Goal: Navigation & Orientation: Find specific page/section

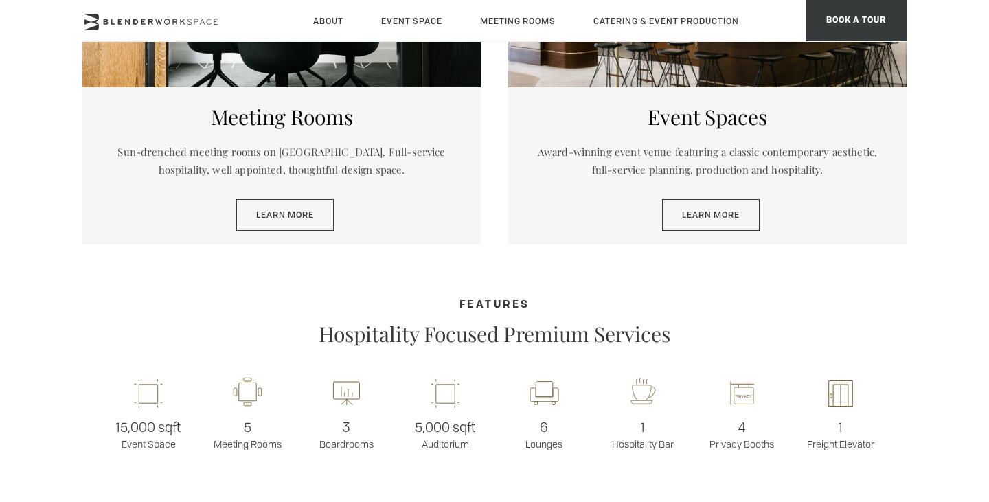
scroll to position [814, 0]
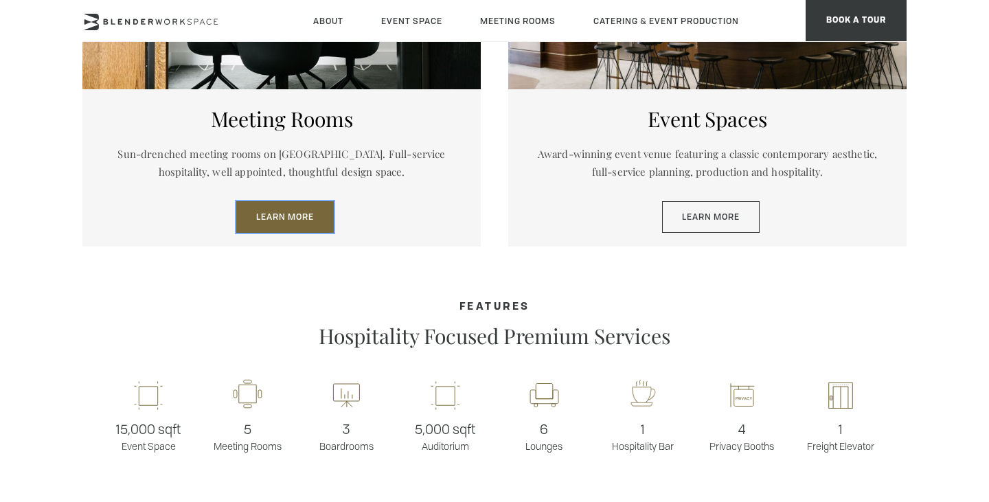
click at [275, 219] on link "Learn More" at bounding box center [285, 217] width 98 height 32
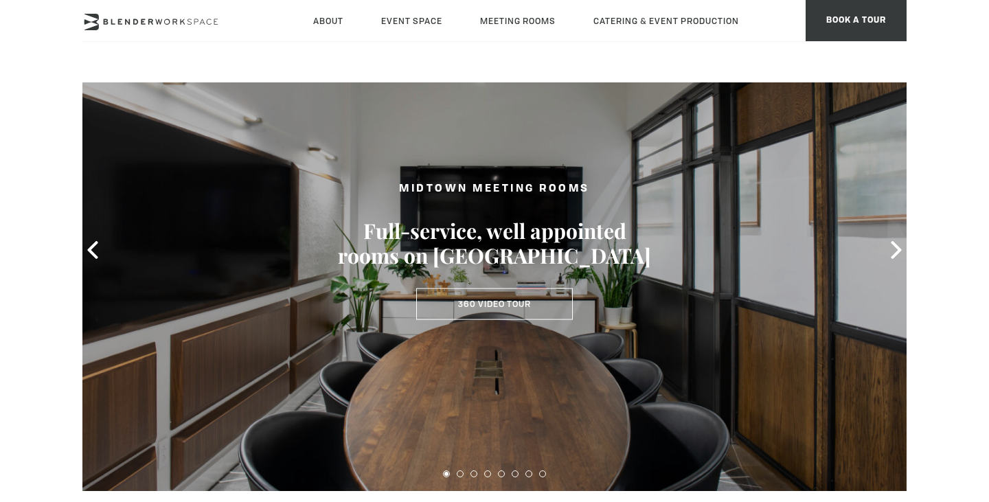
scroll to position [67, 0]
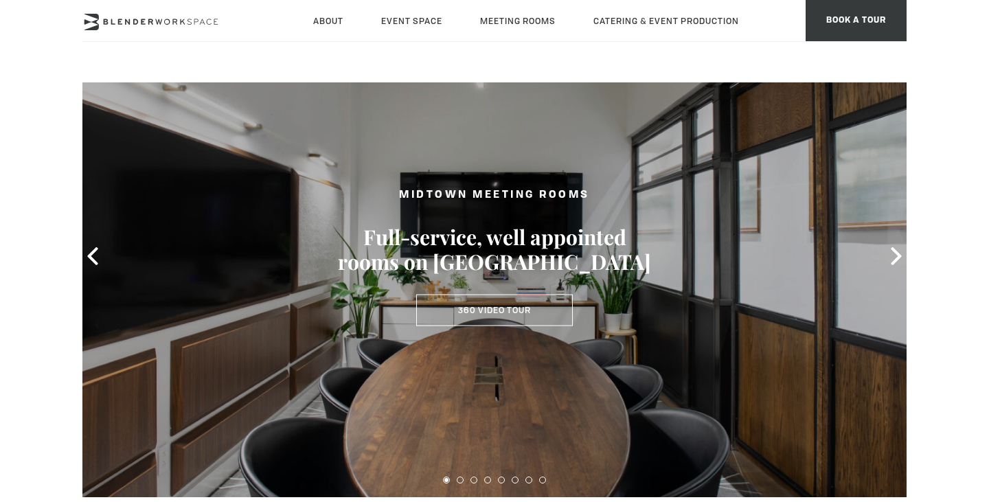
click at [892, 266] on div at bounding box center [494, 256] width 824 height 482
click at [899, 253] on icon at bounding box center [896, 256] width 10 height 18
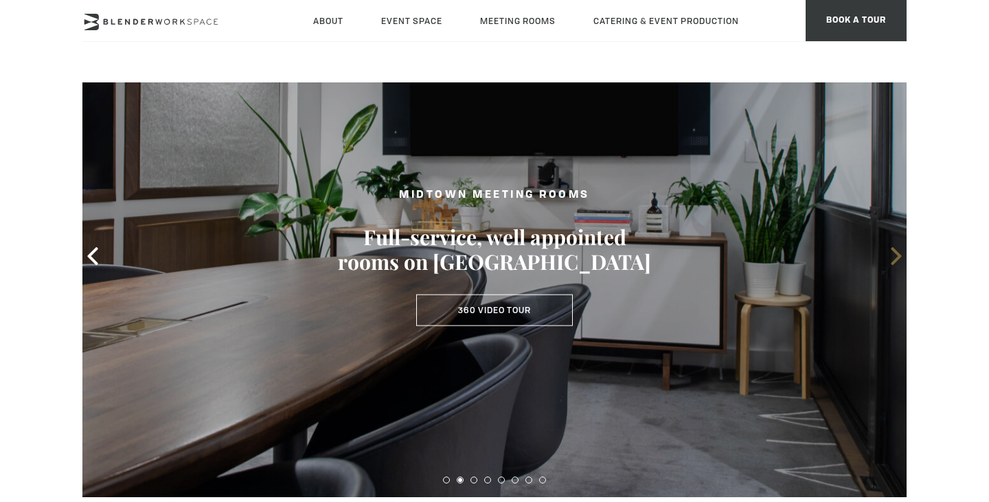
click at [899, 253] on icon at bounding box center [896, 256] width 10 height 18
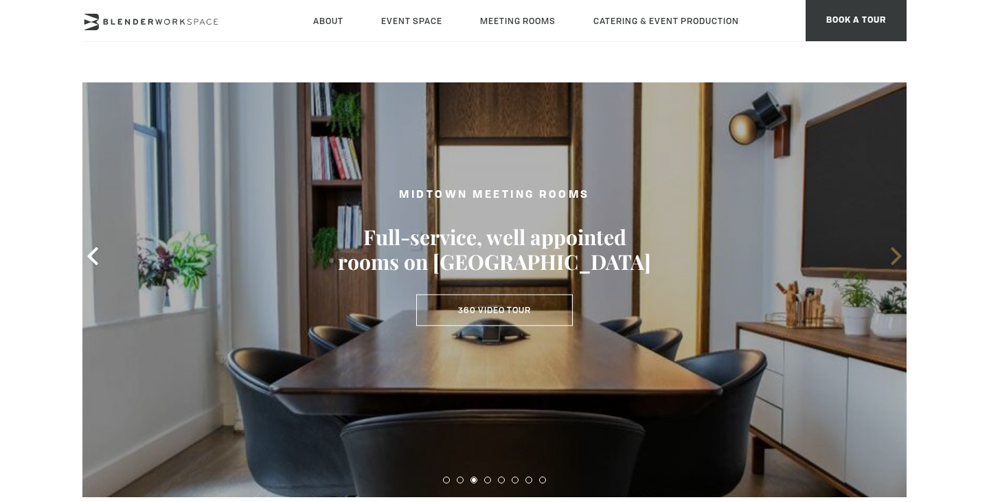
click at [899, 253] on icon at bounding box center [896, 256] width 10 height 18
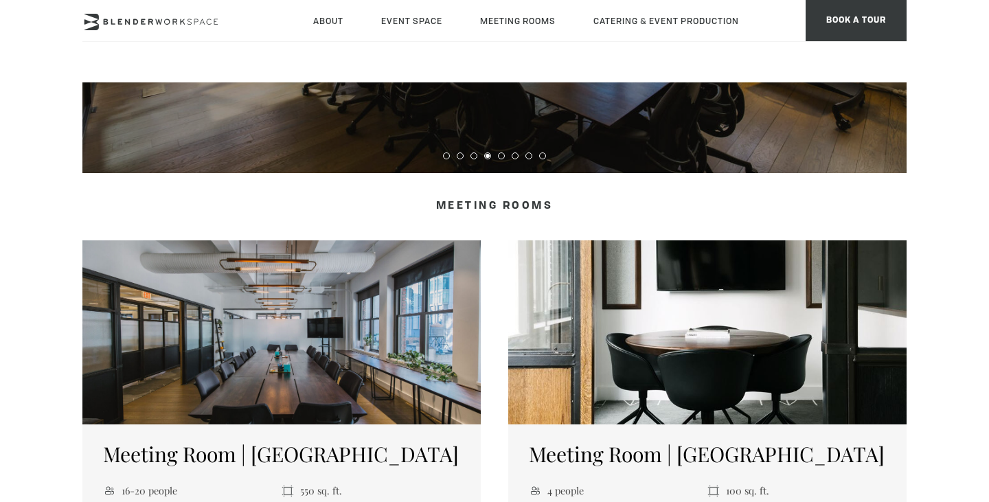
scroll to position [0, 0]
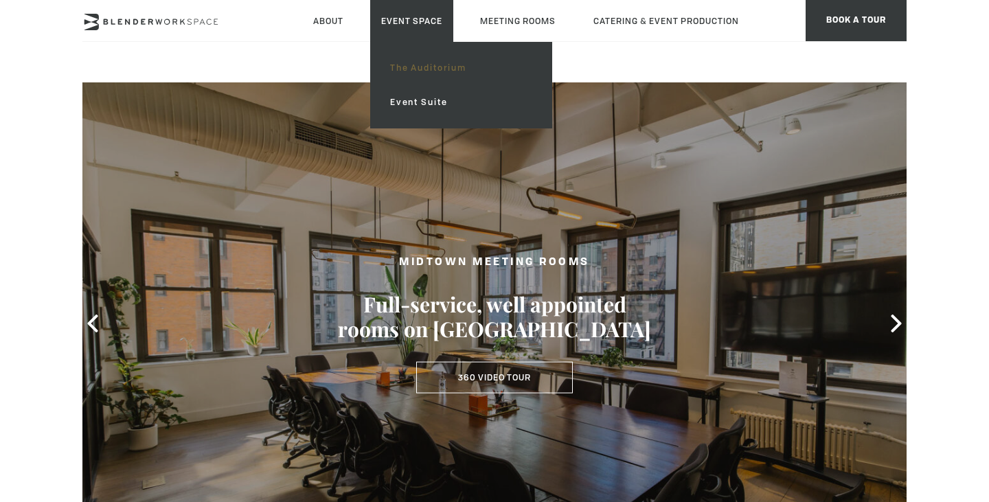
click at [425, 69] on link "The Auditorium" at bounding box center [461, 68] width 164 height 34
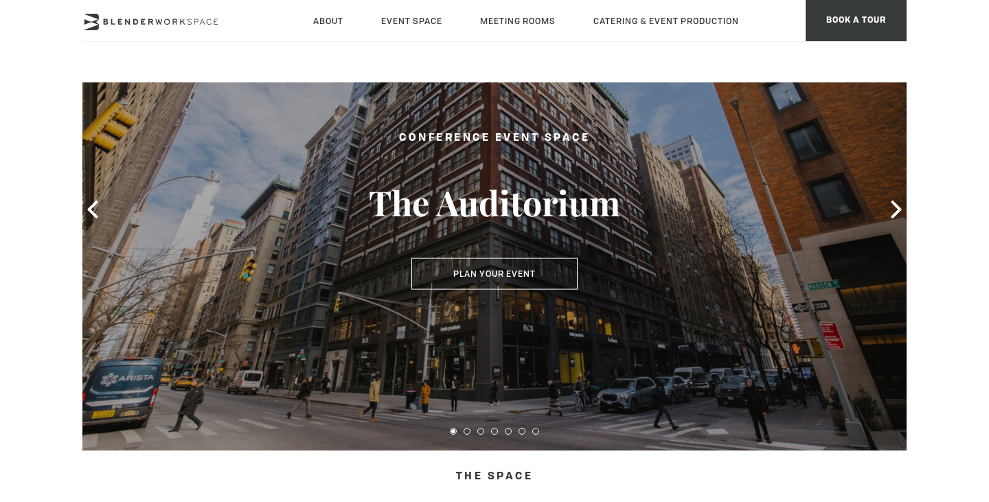
scroll to position [74, 0]
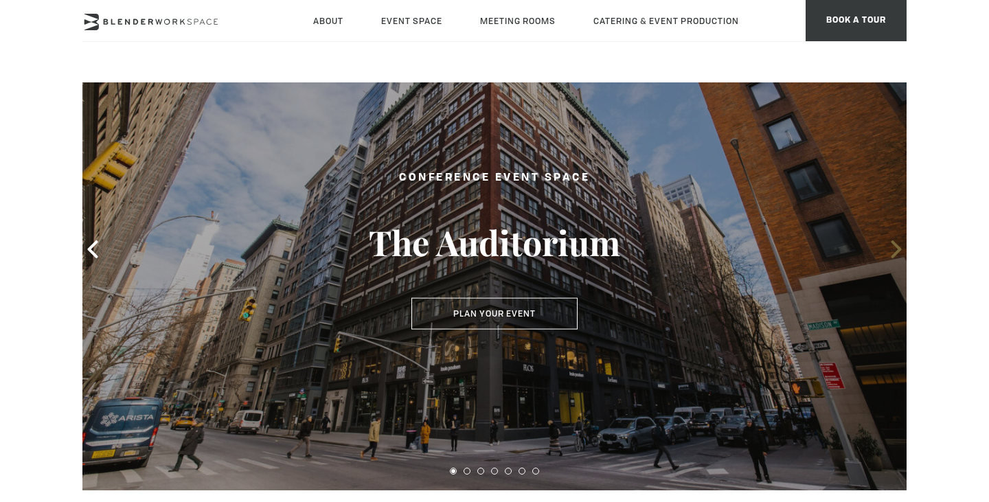
click at [898, 249] on icon at bounding box center [896, 249] width 10 height 18
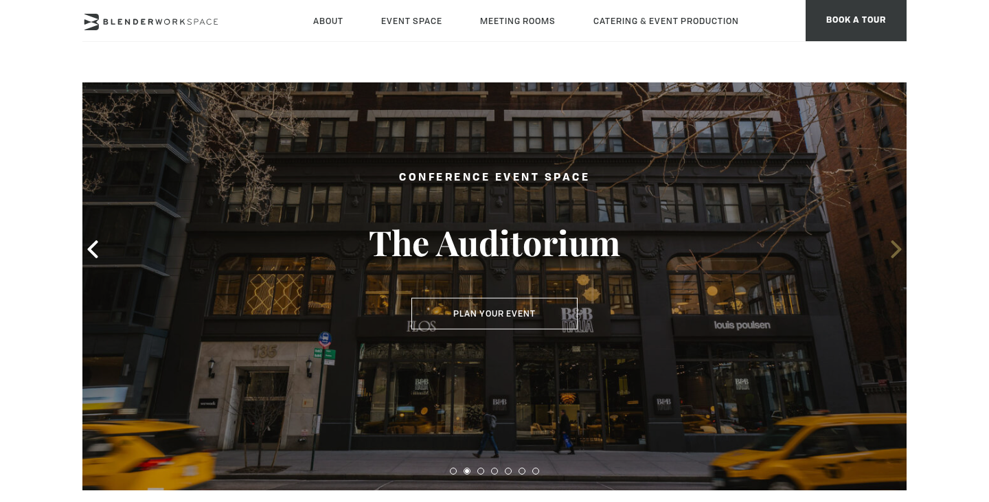
click at [898, 249] on icon at bounding box center [896, 249] width 10 height 18
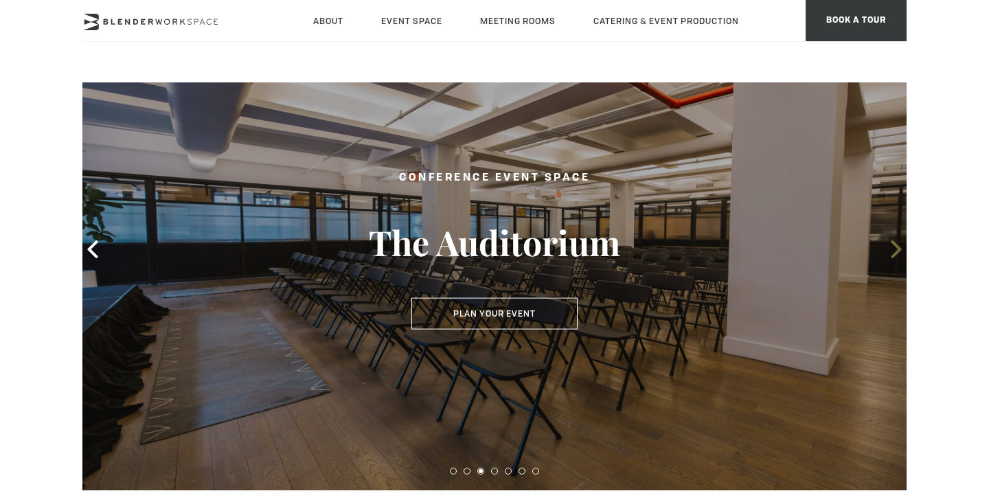
click at [898, 249] on icon at bounding box center [896, 249] width 10 height 18
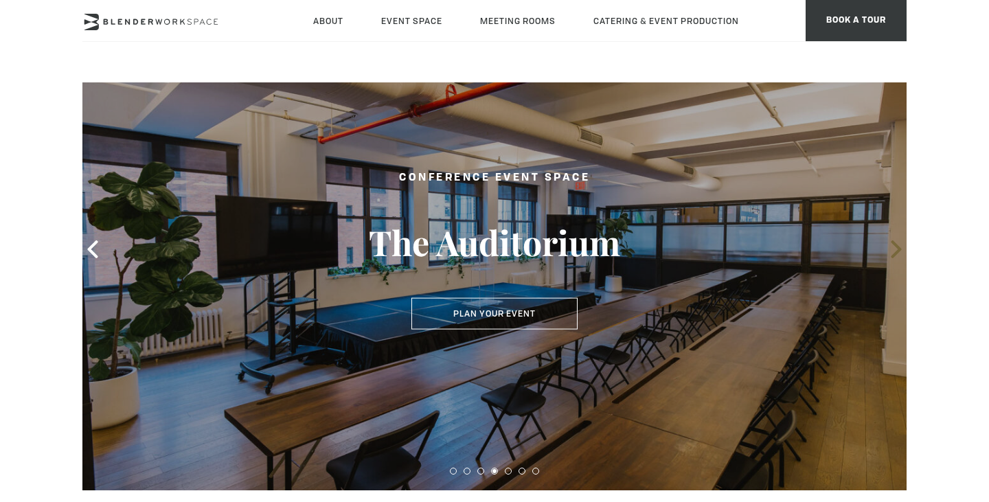
click at [898, 249] on icon at bounding box center [896, 249] width 10 height 18
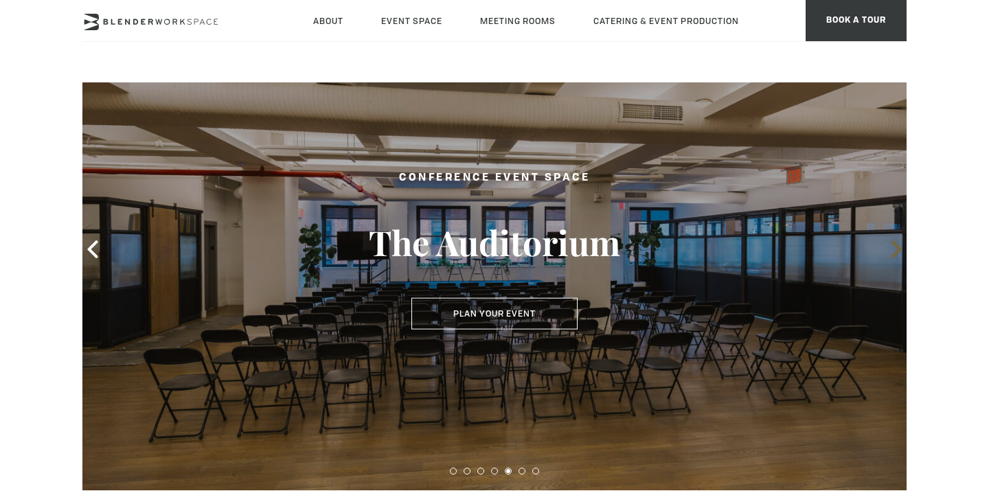
click at [898, 249] on icon at bounding box center [896, 249] width 10 height 18
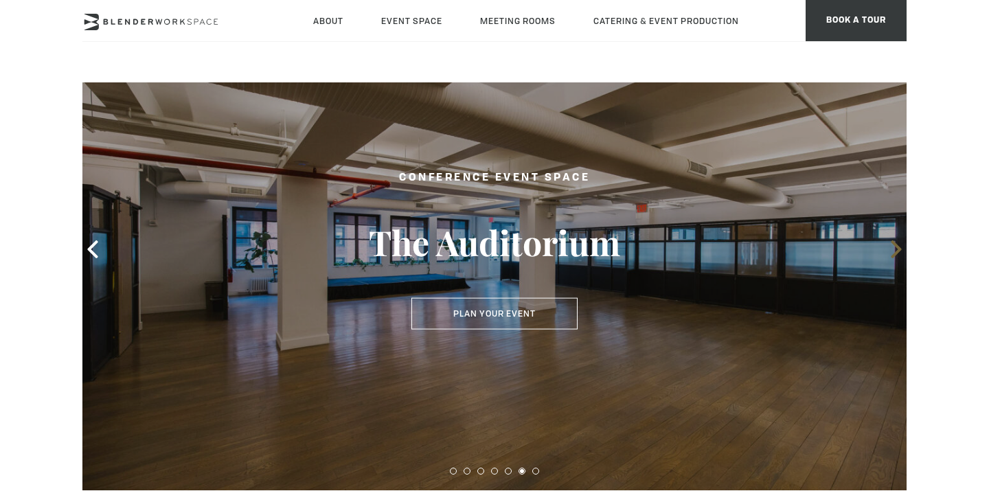
click at [894, 251] on icon at bounding box center [896, 249] width 18 height 18
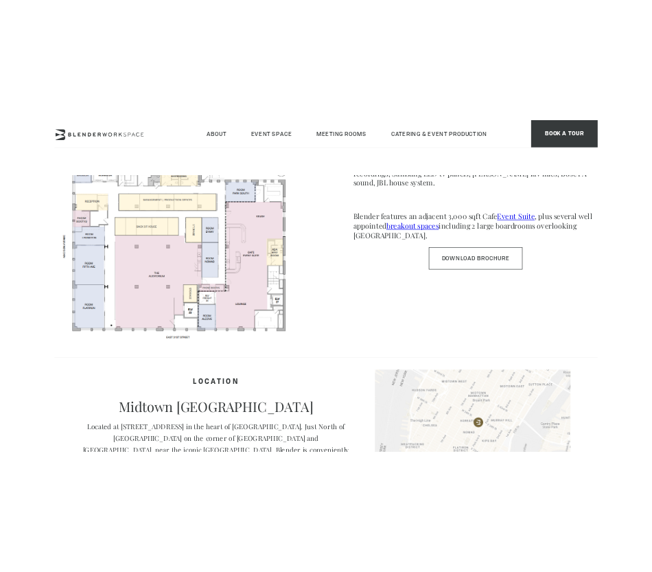
scroll to position [784, 0]
